Goal: Check status: Check status

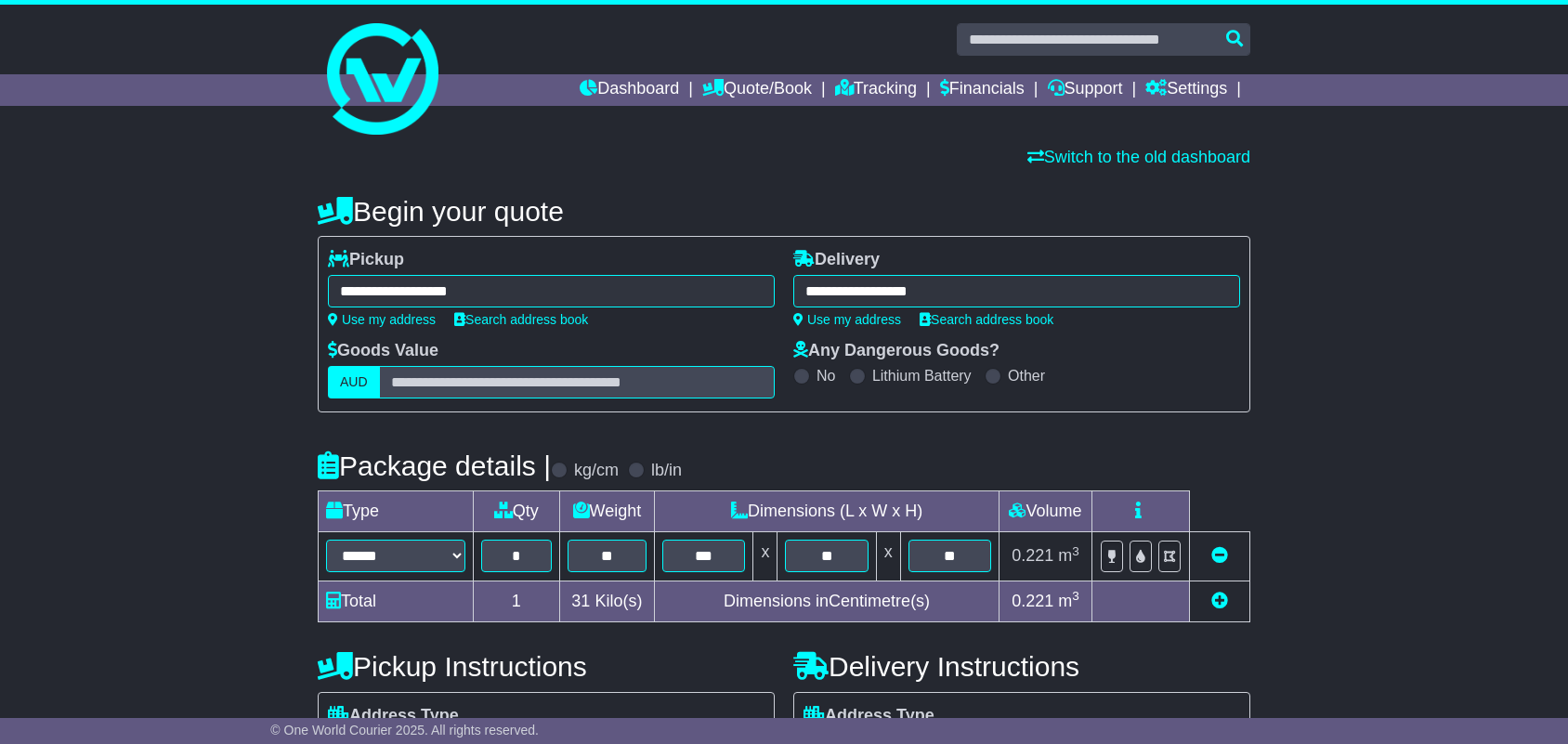
select select "*****"
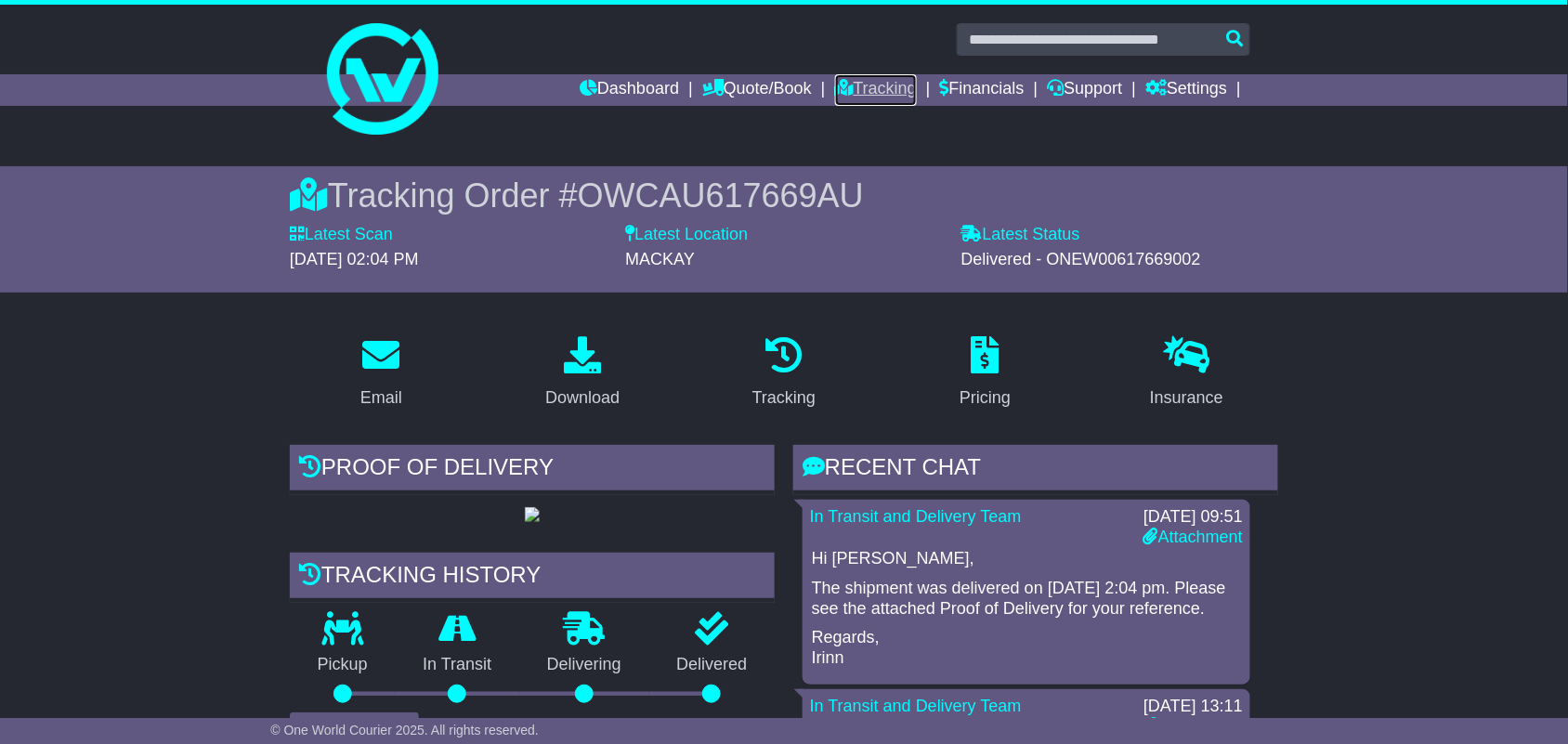
click at [879, 96] on link "Tracking" at bounding box center [876, 90] width 81 height 31
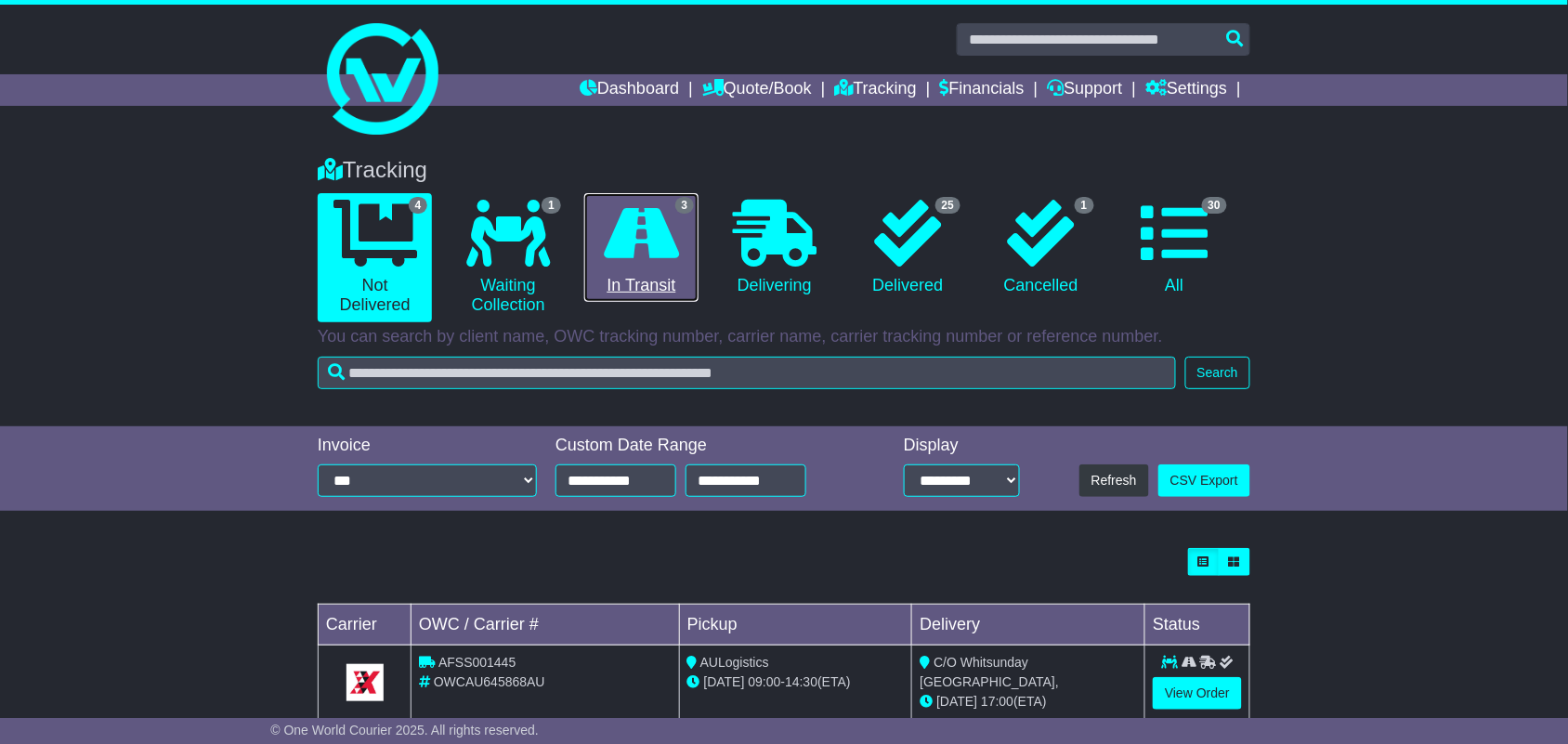
click at [640, 279] on link "3 In Transit" at bounding box center [641, 248] width 115 height 110
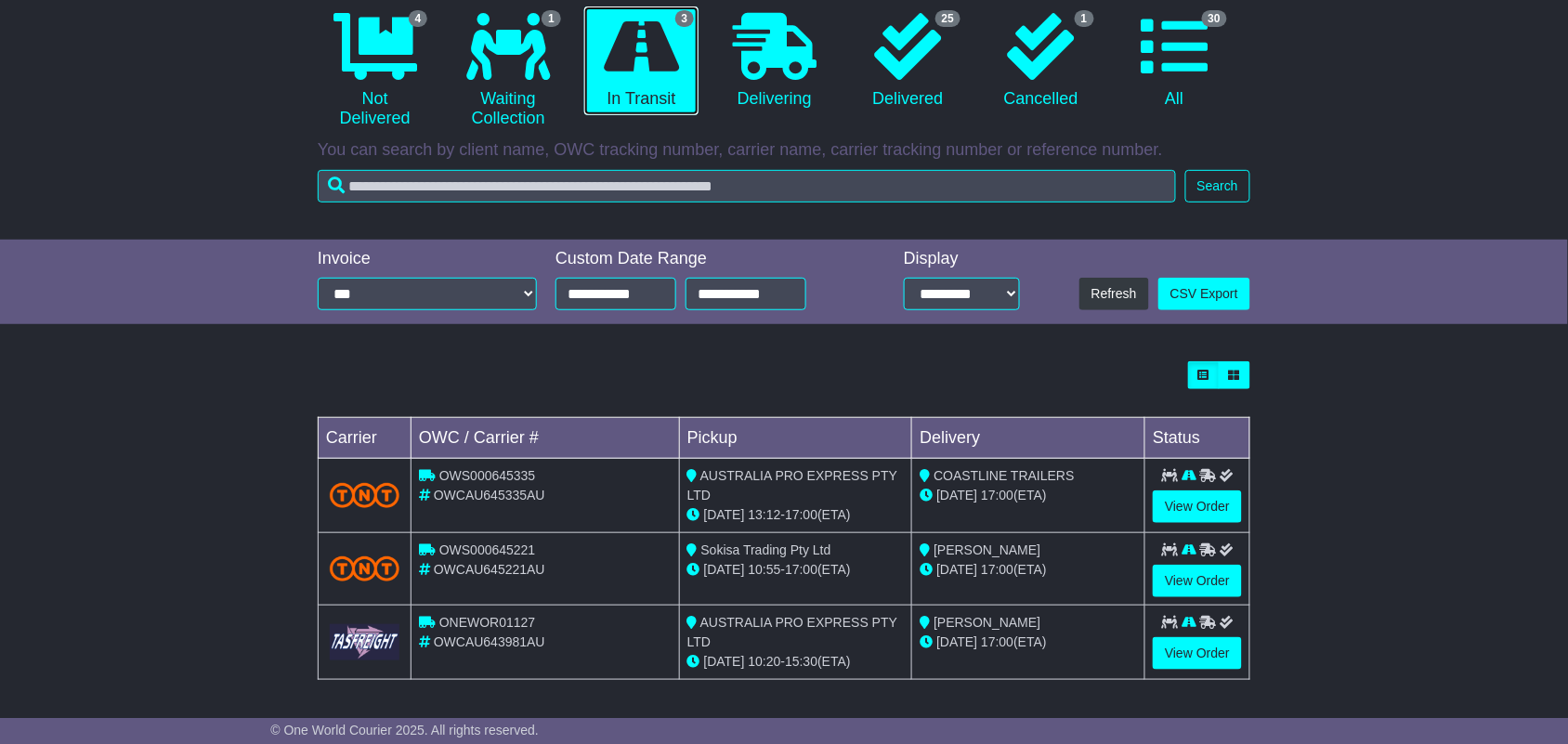
scroll to position [190, 0]
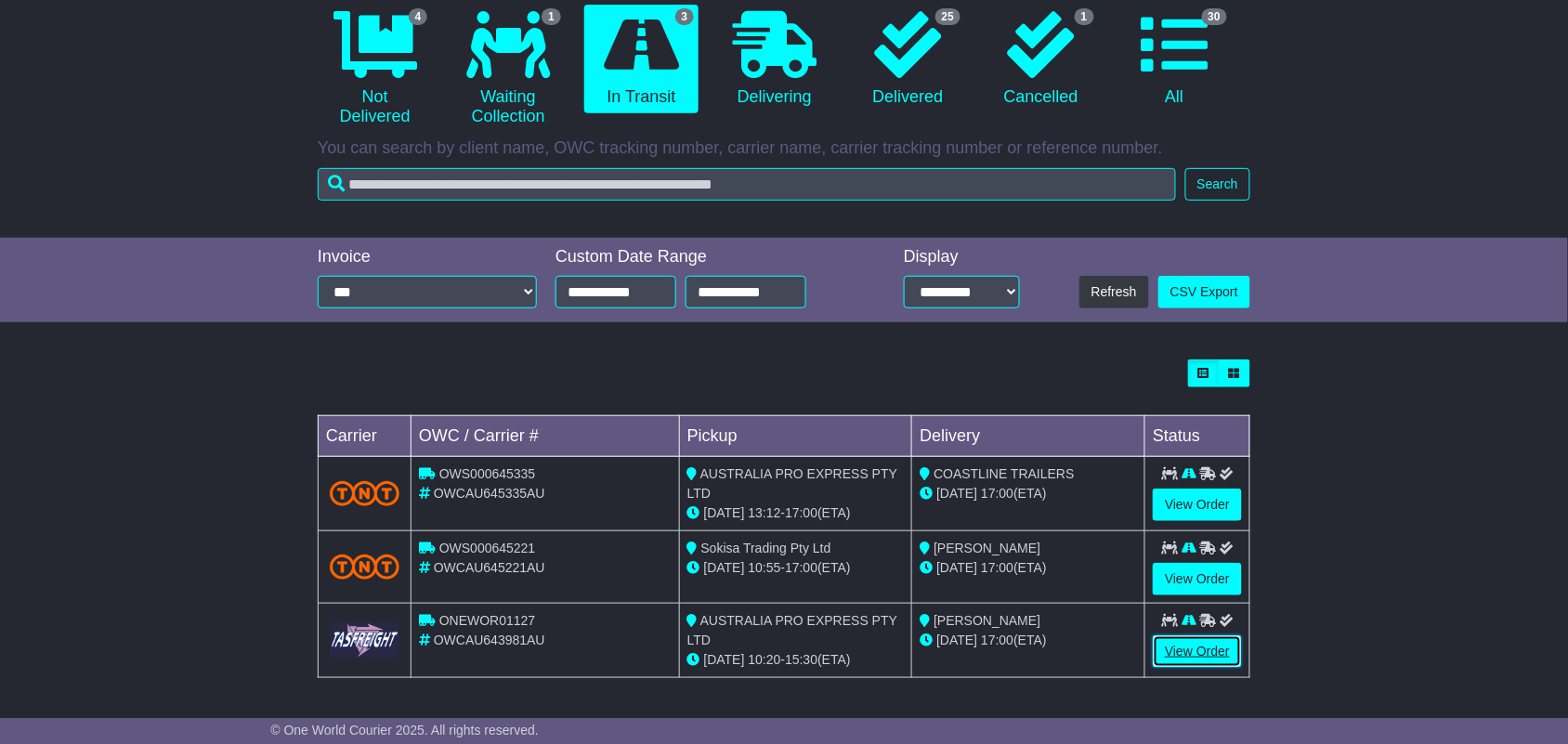
click at [1172, 653] on link "View Order" at bounding box center [1197, 651] width 89 height 32
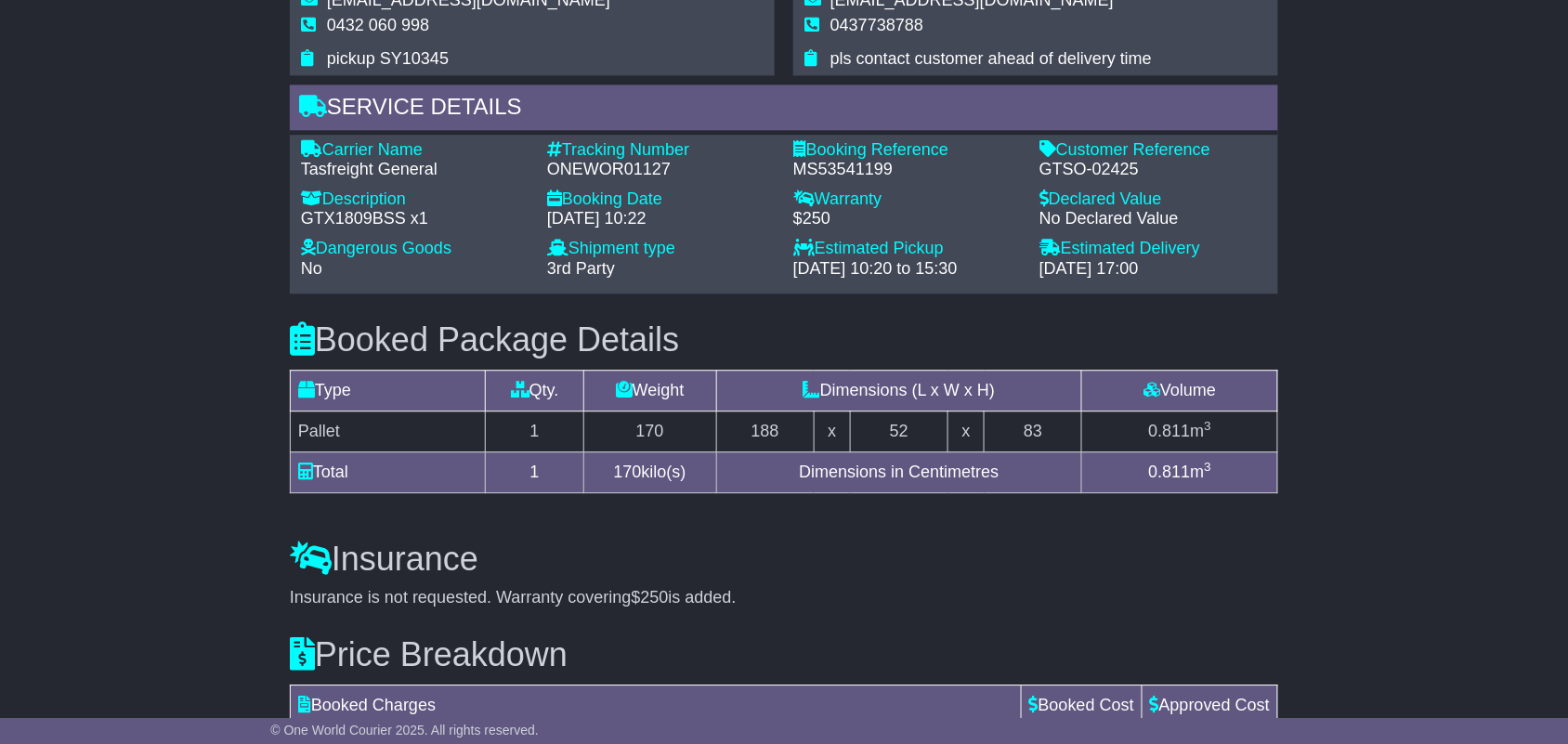
scroll to position [1509, 0]
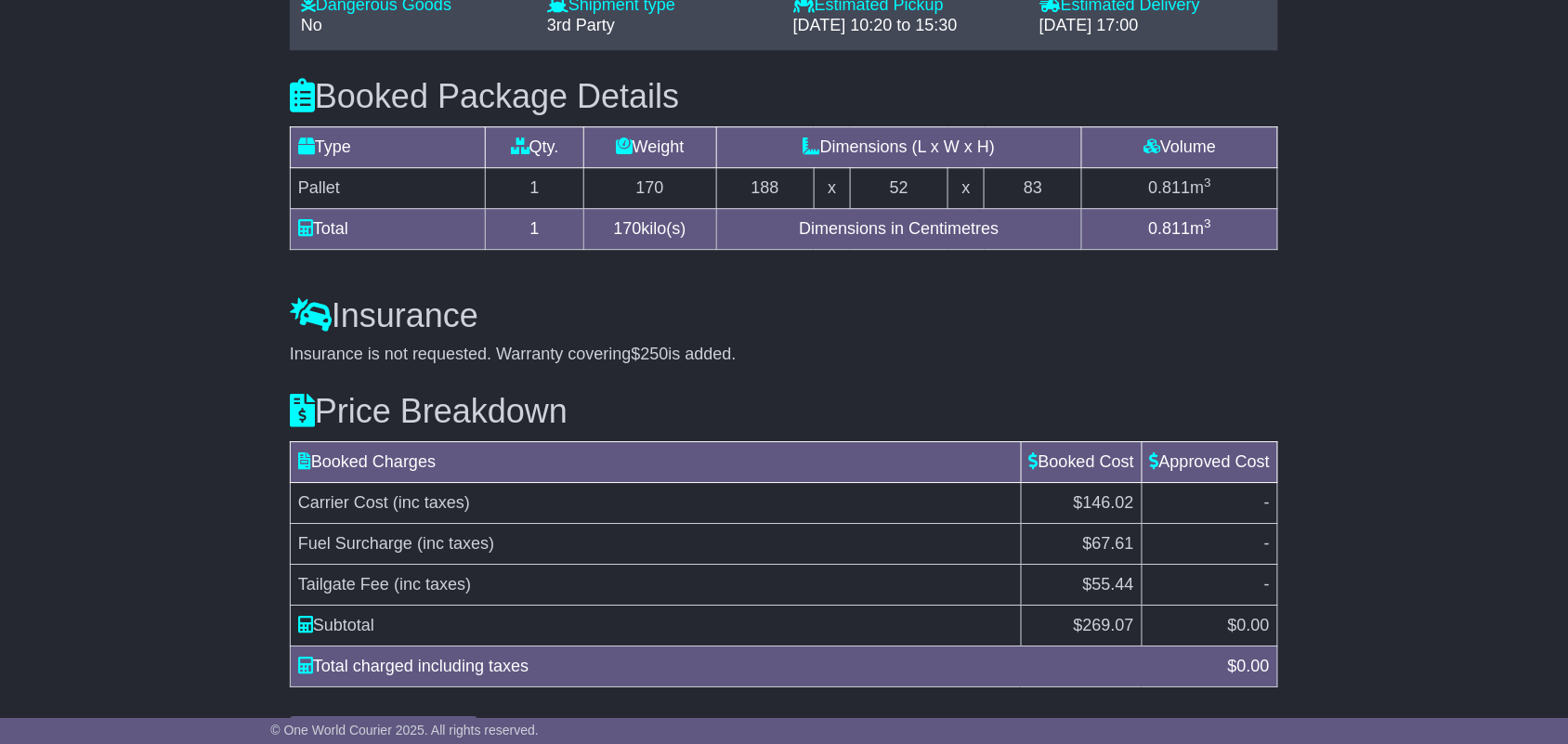
click at [699, 354] on div "Insurance is not requested. Warranty covering $250 is added." at bounding box center [784, 354] width 988 height 21
click at [947, 345] on div "Insurance Insurance is not requested. Warranty covering $250 is added. Add Insu…" at bounding box center [784, 317] width 1007 height 96
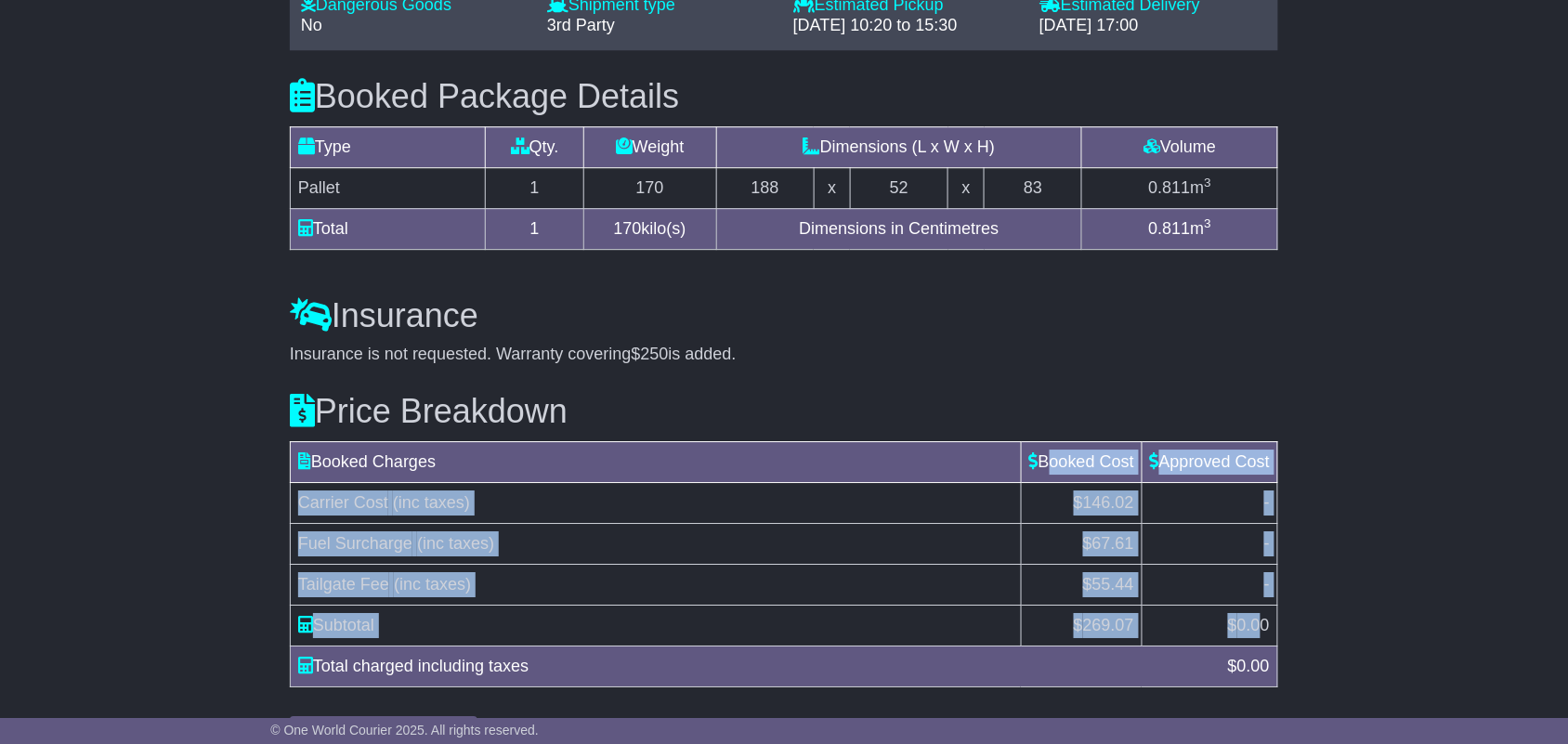
drag, startPoint x: 1032, startPoint y: 464, endPoint x: 1261, endPoint y: 624, distance: 279.4
click at [1261, 624] on table "Booked Charges Booked Cost Approved Cost Carrier Cost (inc taxes) $146.02 - Fue…" at bounding box center [784, 564] width 988 height 246
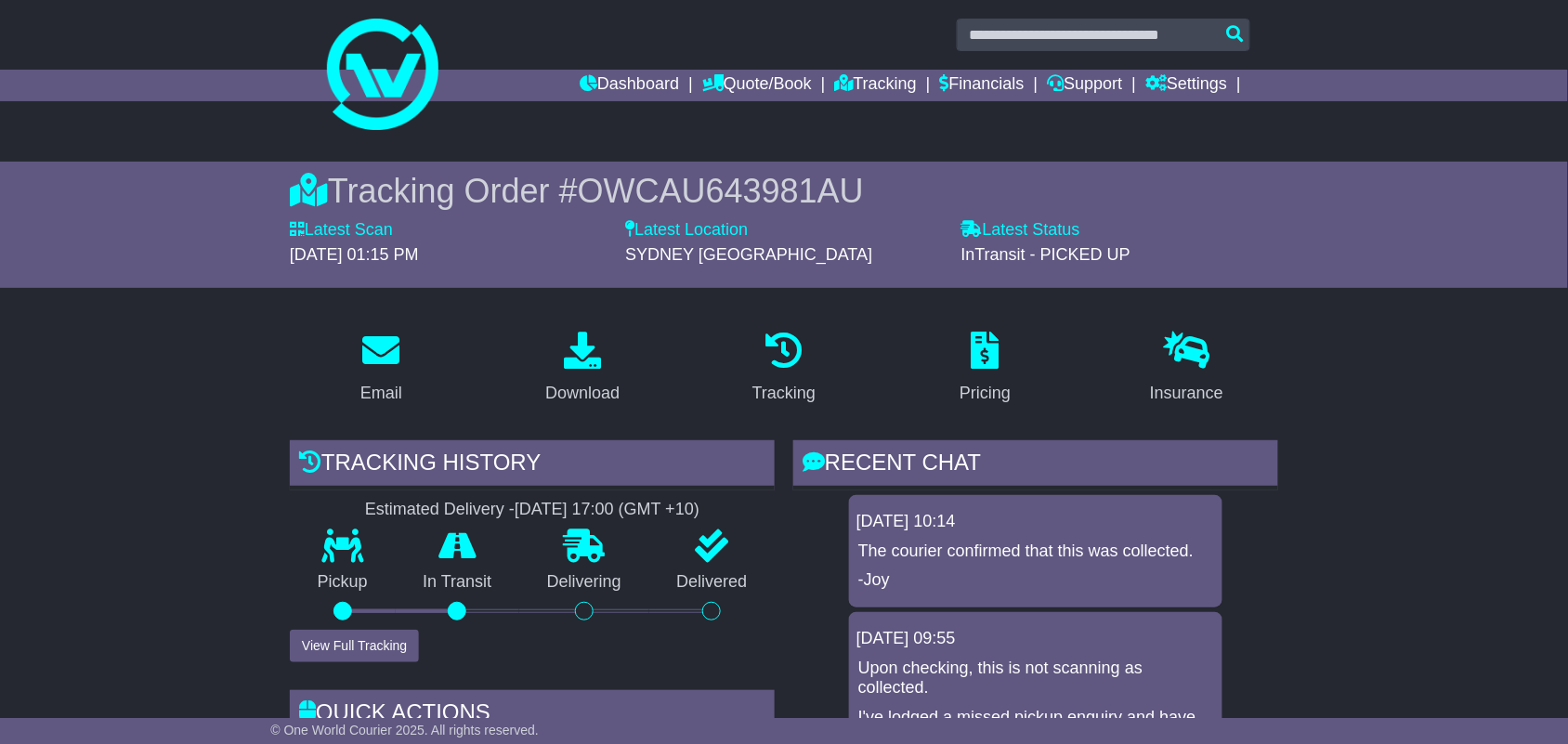
scroll to position [0, 0]
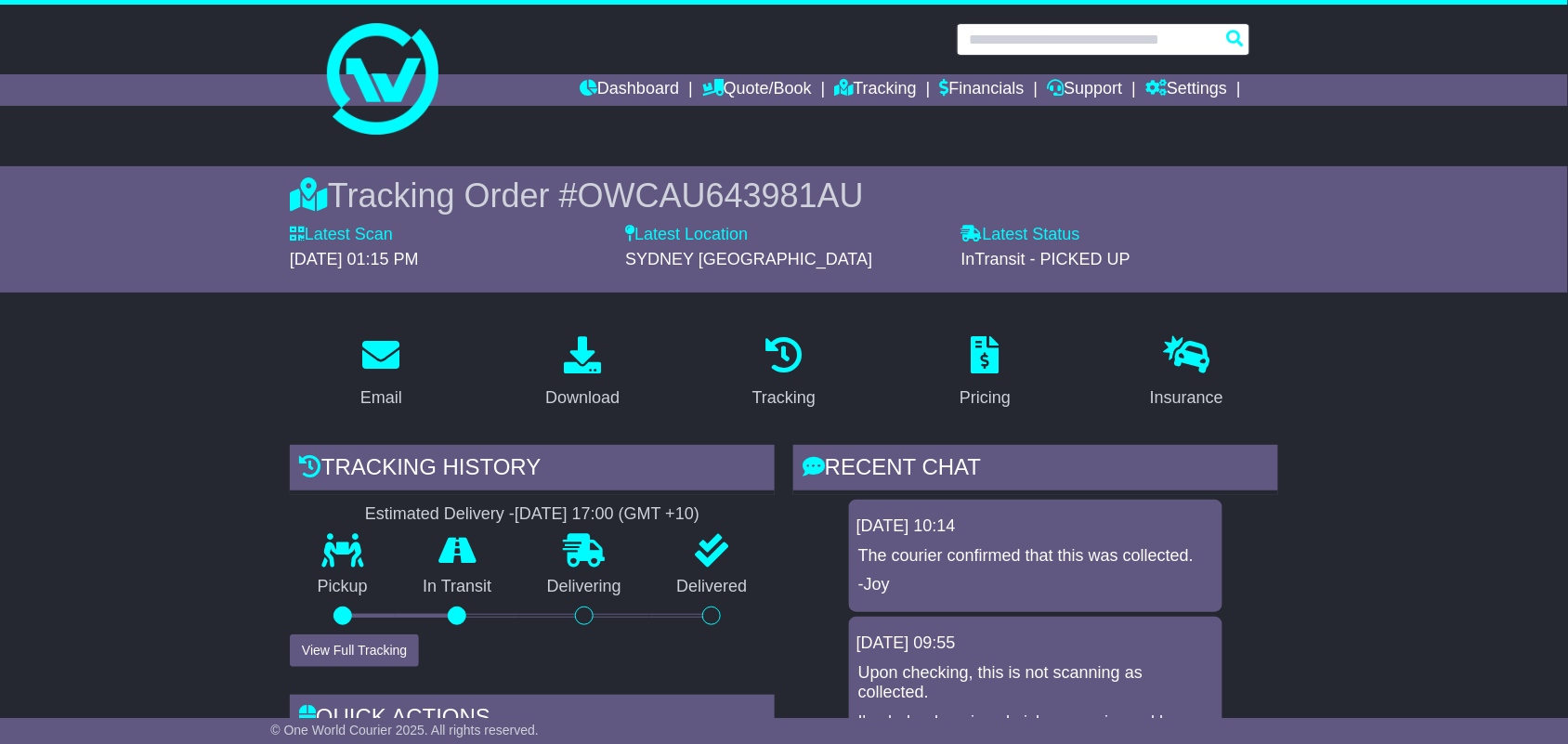
click at [1165, 39] on input "text" at bounding box center [1104, 39] width 294 height 32
click at [1205, 49] on input "text" at bounding box center [1104, 39] width 294 height 32
click at [847, 47] on div at bounding box center [784, 39] width 951 height 32
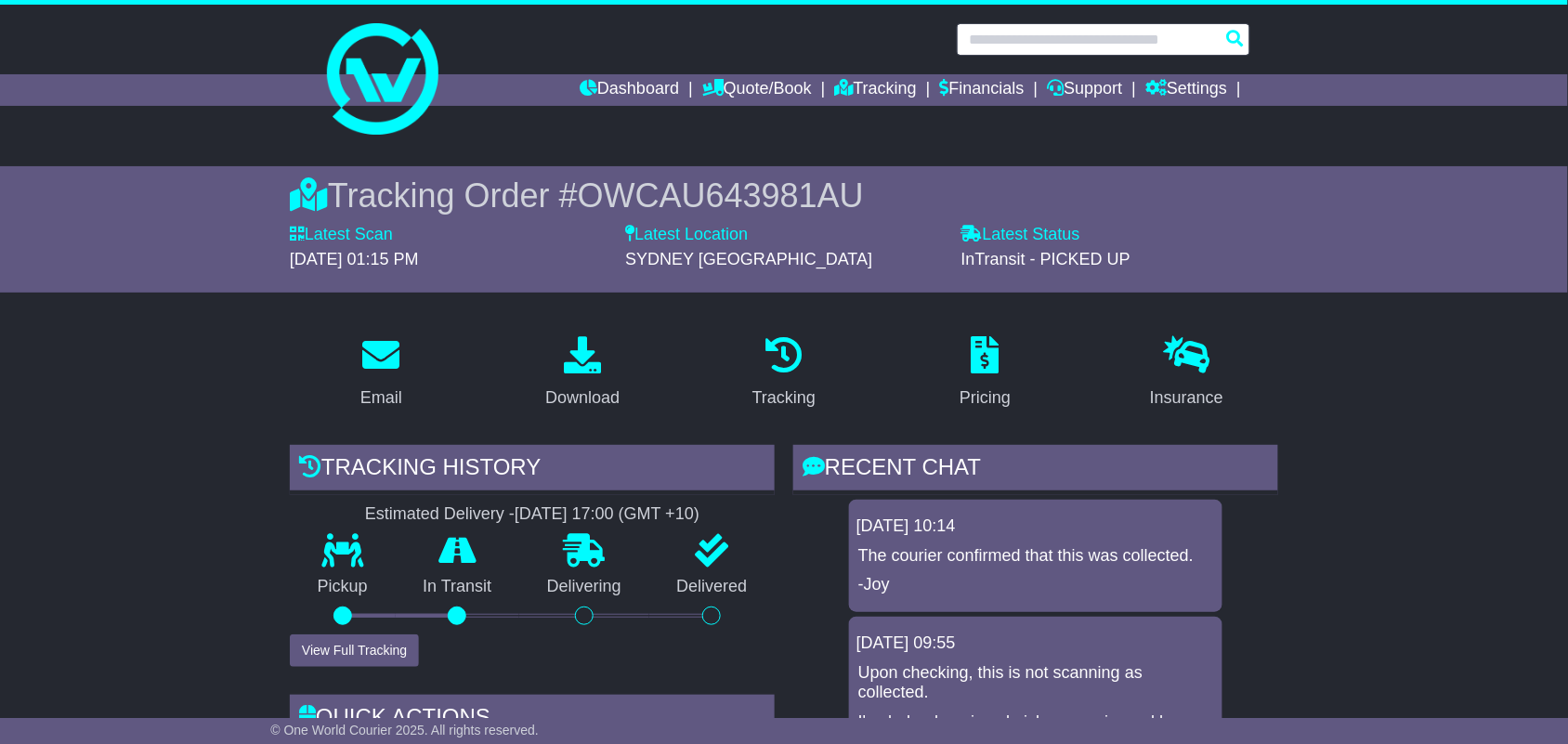
click at [1036, 32] on input "text" at bounding box center [1104, 39] width 294 height 32
click at [875, 33] on div at bounding box center [784, 39] width 951 height 32
click at [1149, 42] on input "text" at bounding box center [1104, 39] width 294 height 32
click at [1412, 43] on div at bounding box center [784, 71] width 1568 height 134
click at [1019, 49] on input "text" at bounding box center [1104, 39] width 294 height 32
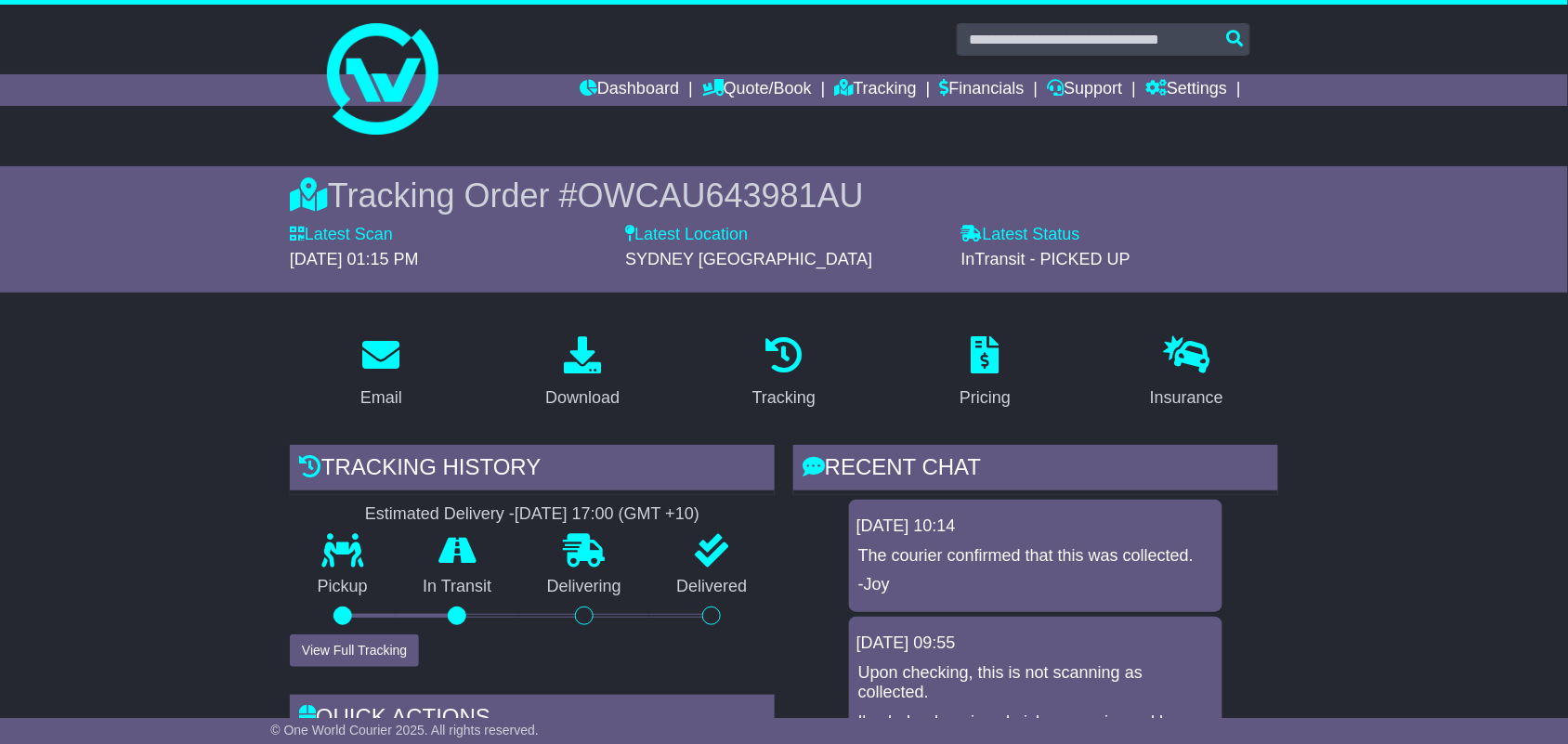
click at [892, 46] on div at bounding box center [784, 39] width 951 height 32
click at [1005, 27] on input "text" at bounding box center [1104, 39] width 294 height 32
click at [870, 29] on div at bounding box center [784, 39] width 951 height 32
click at [1110, 44] on input "text" at bounding box center [1104, 39] width 294 height 32
